Goal: Task Accomplishment & Management: Use online tool/utility

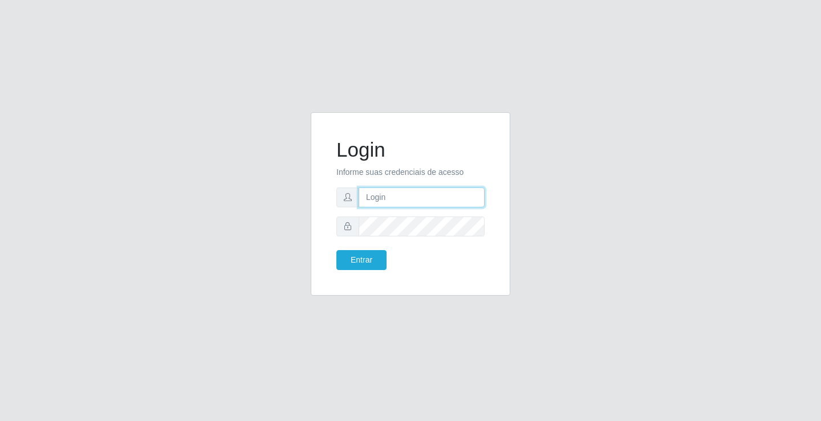
click at [406, 195] on input "text" at bounding box center [422, 198] width 126 height 20
type input "paulo@ideal"
click at [352, 253] on button "Entrar" at bounding box center [361, 260] width 50 height 20
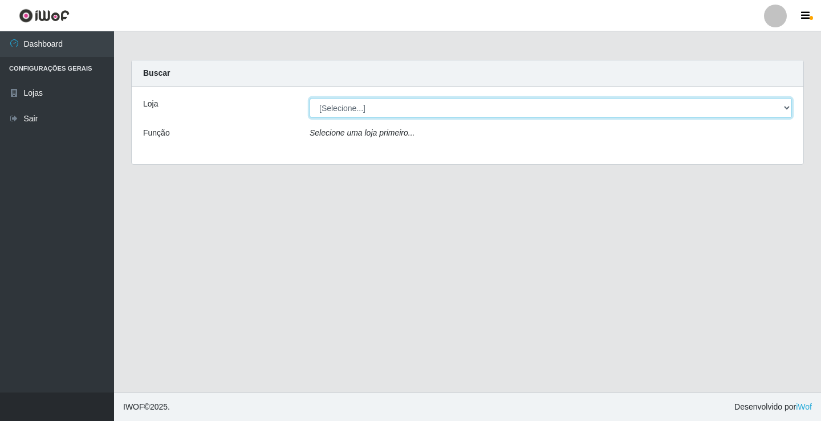
click at [374, 108] on select "[Selecione...] Ideal - Conceição" at bounding box center [551, 108] width 482 height 20
select select "231"
click at [310, 98] on select "[Selecione...] Ideal - Conceição" at bounding box center [551, 108] width 482 height 20
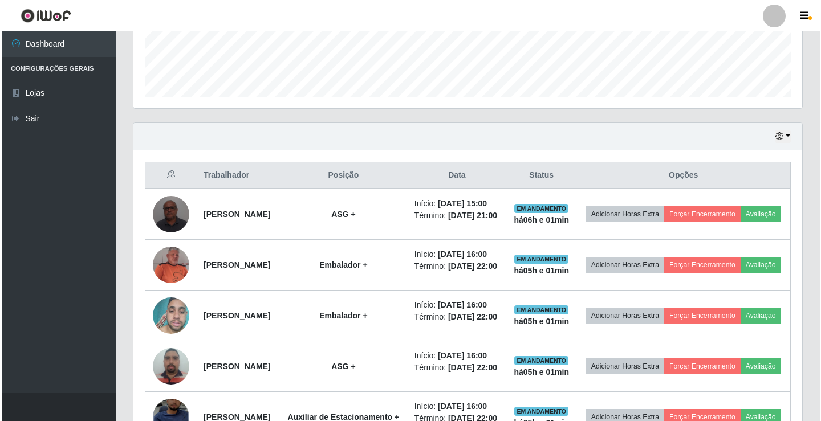
scroll to position [342, 0]
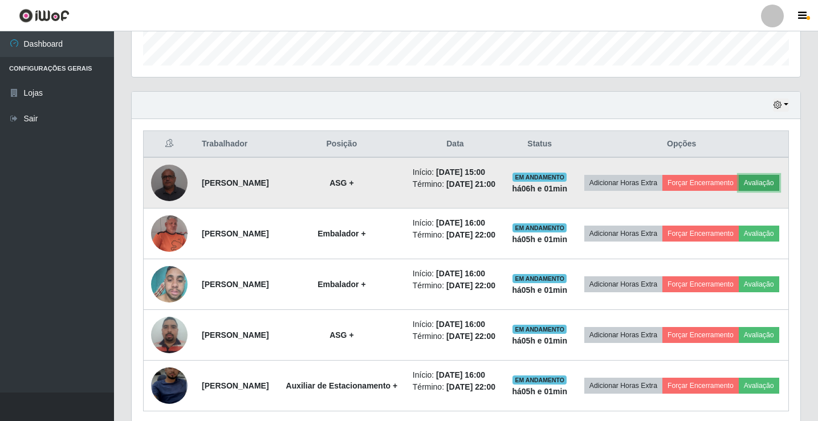
click at [739, 191] on button "Avaliação" at bounding box center [759, 183] width 40 height 16
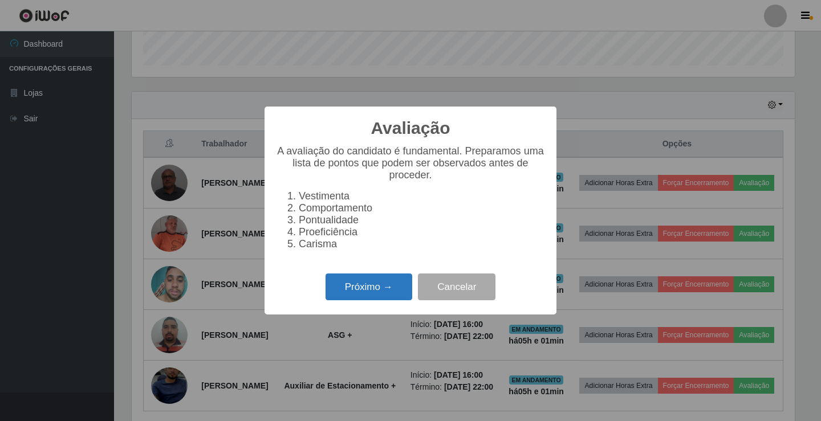
click at [369, 287] on button "Próximo →" at bounding box center [369, 287] width 87 height 27
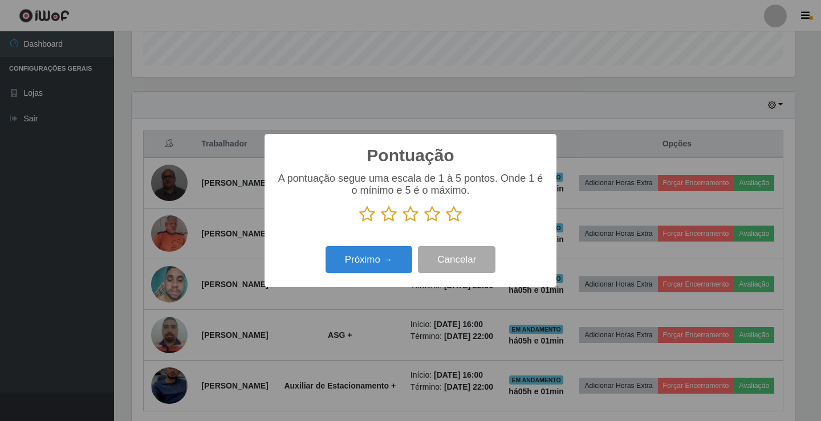
click at [432, 218] on icon at bounding box center [432, 214] width 16 height 17
click at [424, 223] on input "radio" at bounding box center [424, 223] width 0 height 0
click at [377, 261] on button "Próximo →" at bounding box center [369, 259] width 87 height 27
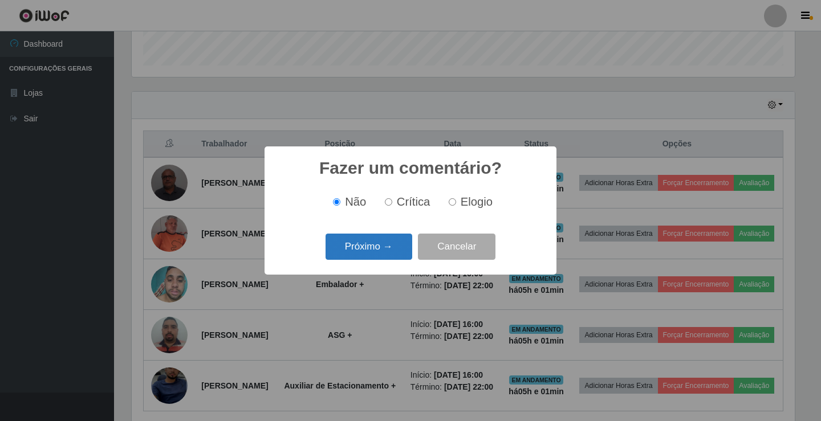
click at [387, 252] on button "Próximo →" at bounding box center [369, 247] width 87 height 27
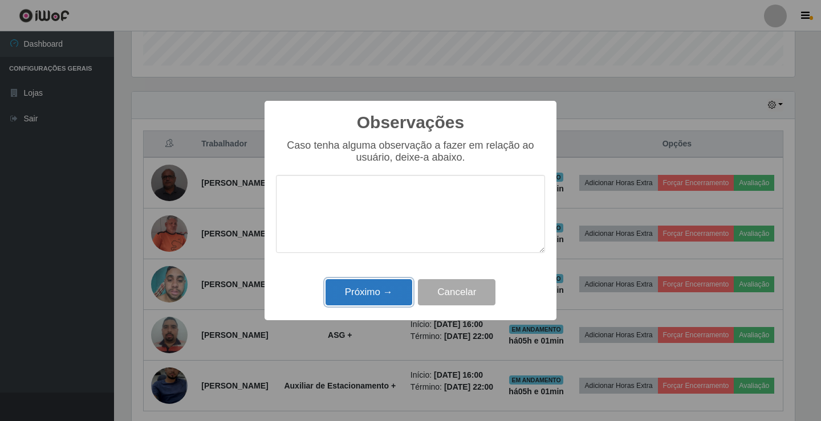
click at [382, 288] on button "Próximo →" at bounding box center [369, 292] width 87 height 27
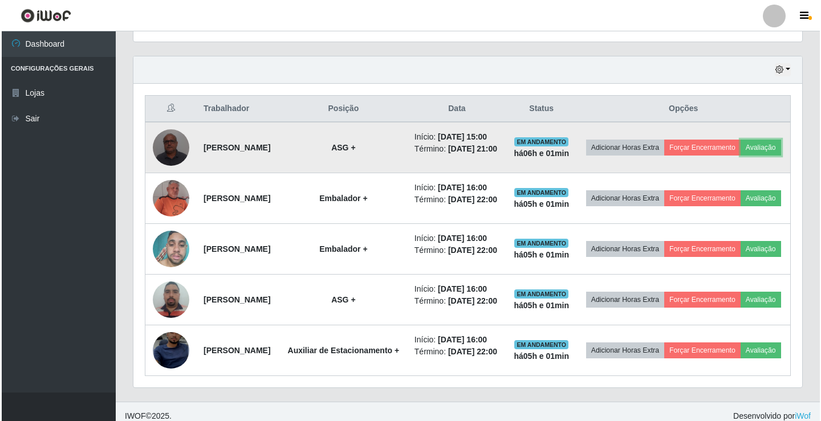
scroll to position [375, 0]
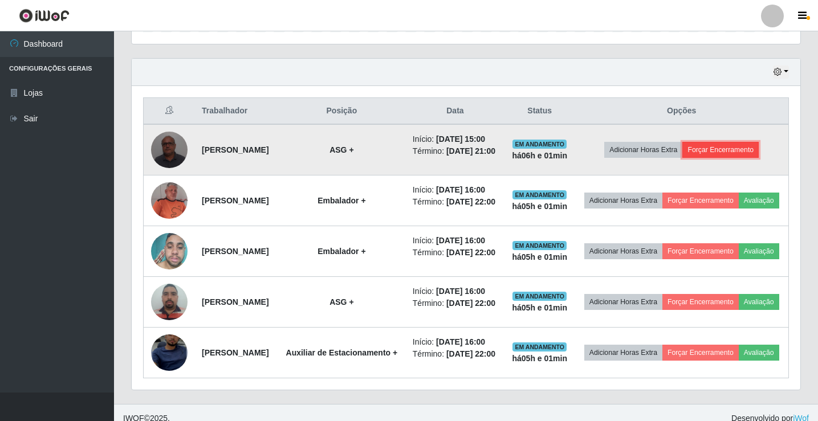
click at [753, 158] on button "Forçar Encerramento" at bounding box center [721, 150] width 76 height 16
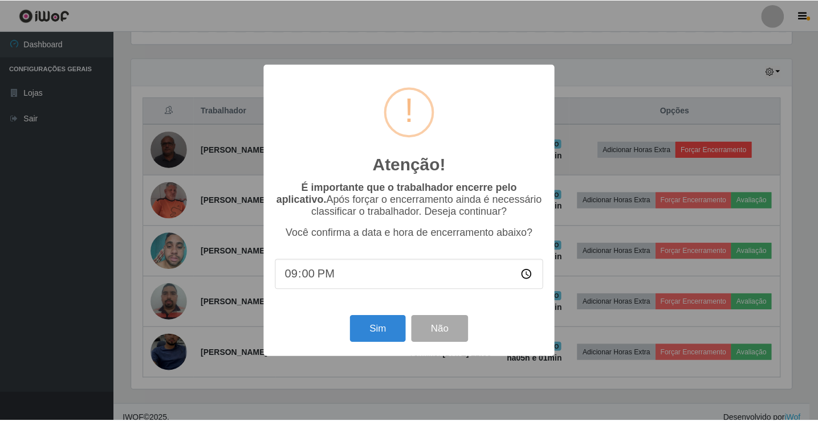
scroll to position [237, 663]
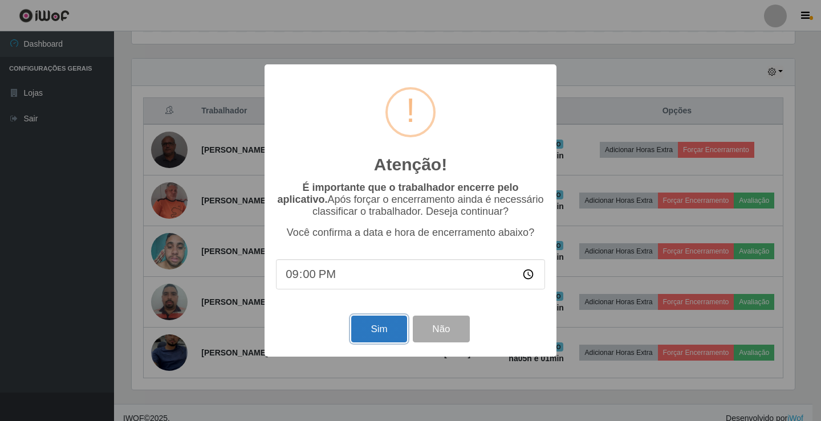
click at [386, 335] on button "Sim" at bounding box center [378, 329] width 55 height 27
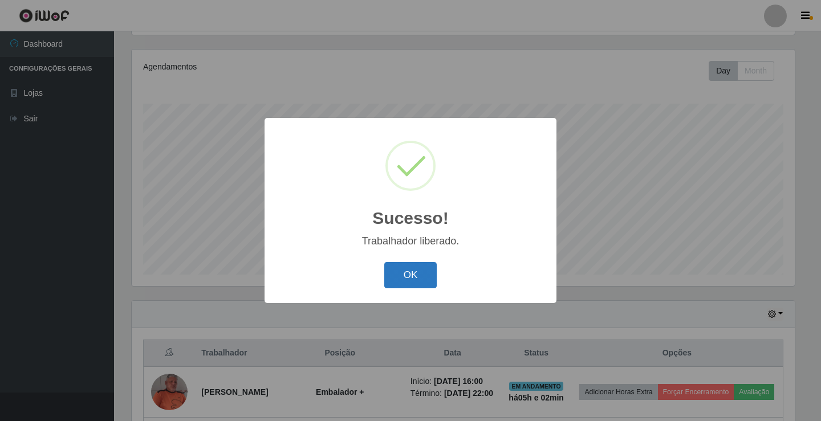
click at [400, 269] on button "OK" at bounding box center [410, 275] width 53 height 27
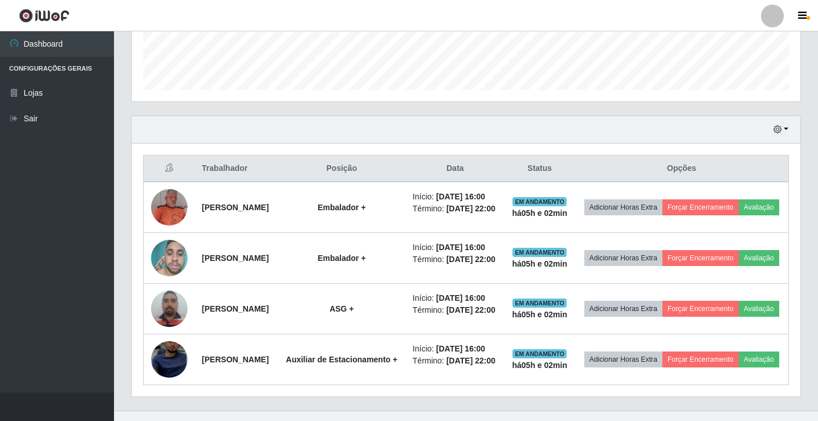
scroll to position [361, 0]
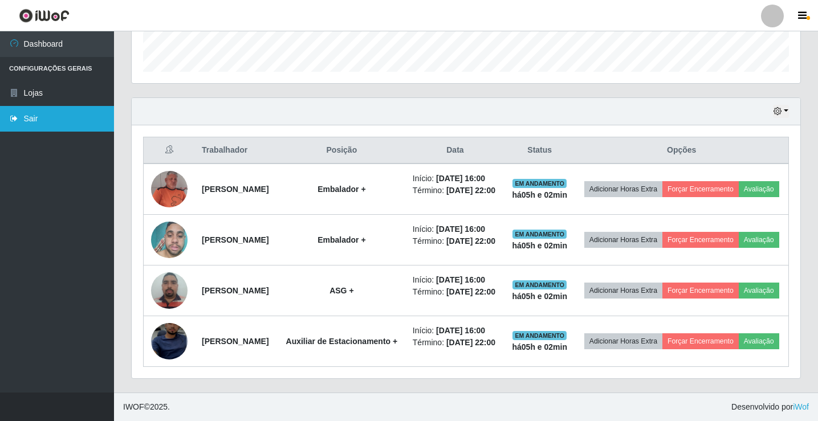
click at [37, 119] on link "Sair" at bounding box center [57, 119] width 114 height 26
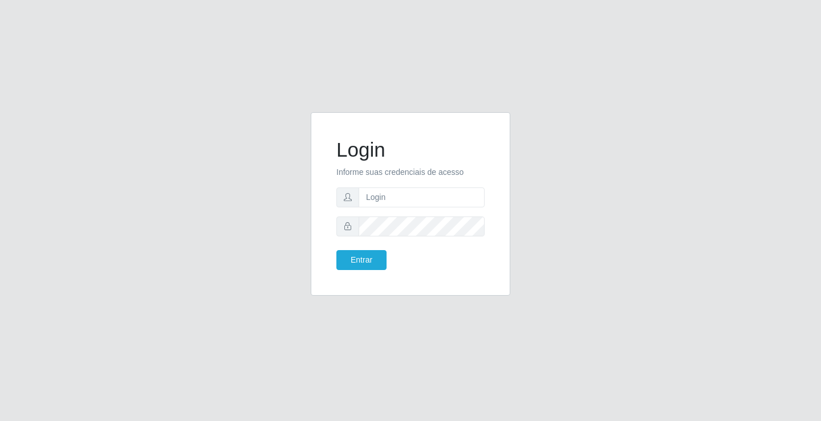
click at [480, 54] on div "Login Informe suas credenciais de acesso Entrar" at bounding box center [410, 210] width 821 height 421
